Goal: Transaction & Acquisition: Purchase product/service

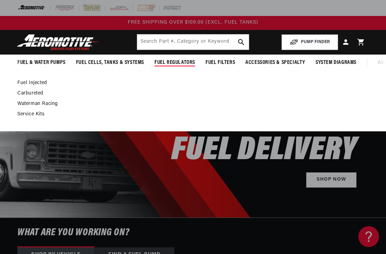
click at [28, 96] on link "Carbureted" at bounding box center [189, 93] width 345 height 6
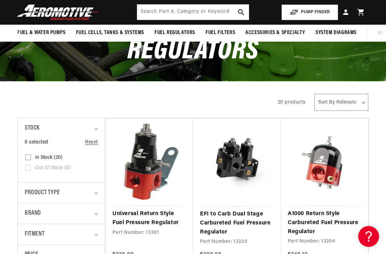
scroll to position [73, 0]
click at [332, 209] on link "A1000 Return Style Carbureted Fuel Pressure Regulator" at bounding box center [325, 222] width 74 height 27
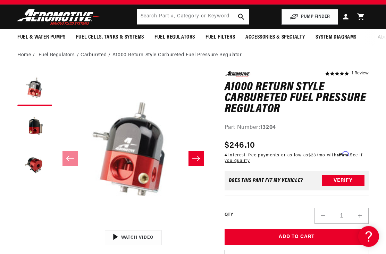
scroll to position [25, 0]
click at [34, 90] on button "Load image 1 in gallery view" at bounding box center [34, 88] width 35 height 35
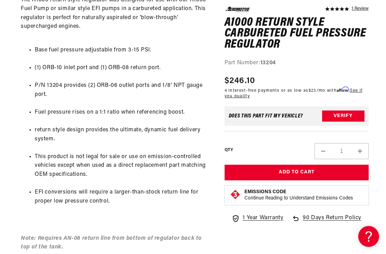
scroll to position [327, 0]
